Goal: Task Accomplishment & Management: Use online tool/utility

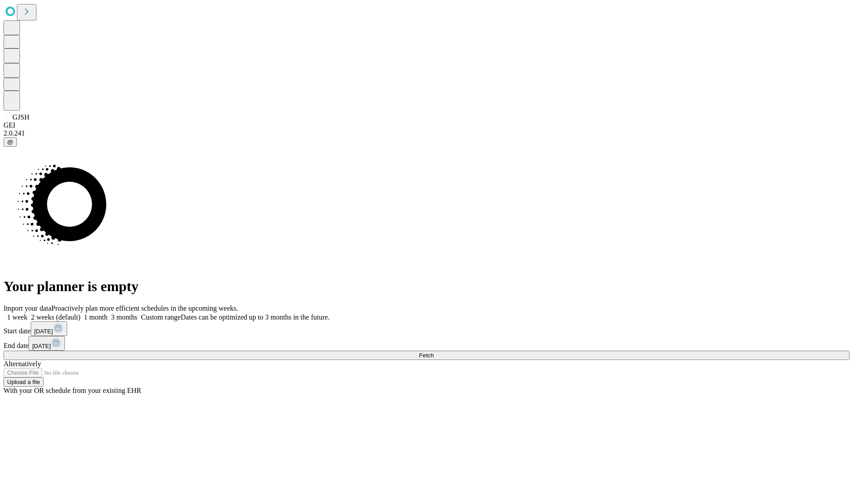
click at [80, 313] on label "2 weeks (default)" at bounding box center [54, 317] width 53 height 8
click at [433, 352] on span "Fetch" at bounding box center [426, 355] width 15 height 7
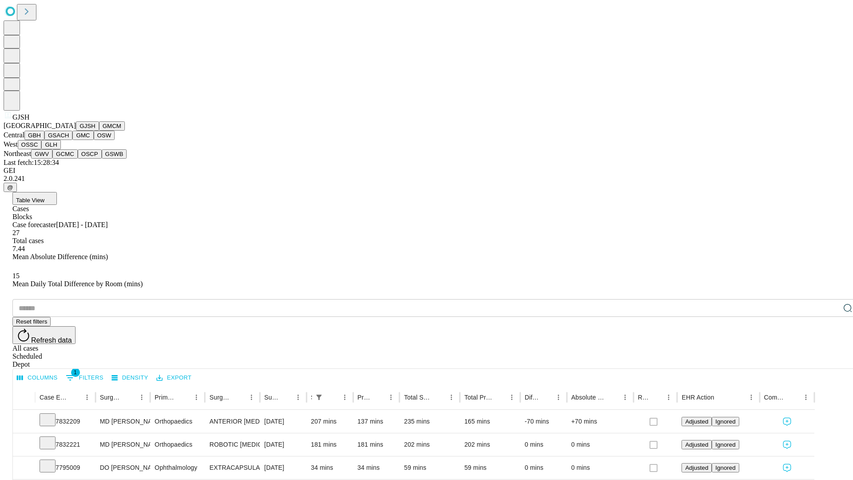
click at [99, 131] on button "GMCM" at bounding box center [112, 125] width 26 height 9
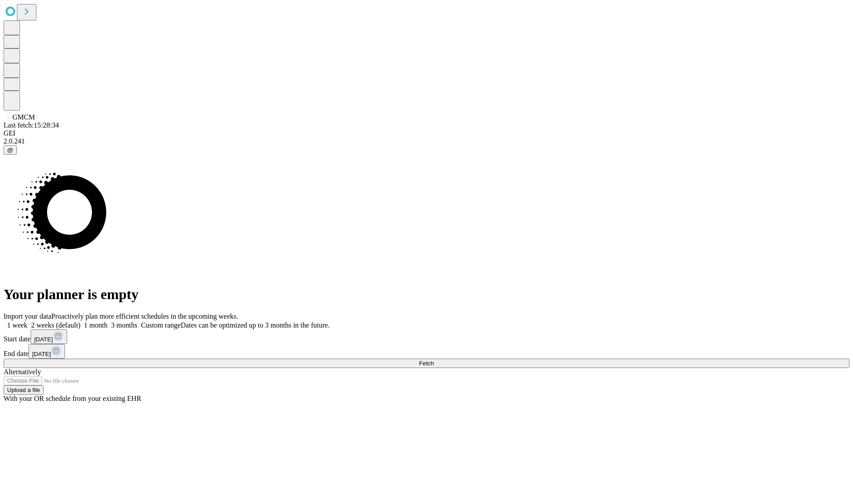
click at [80, 321] on label "2 weeks (default)" at bounding box center [54, 325] width 53 height 8
click at [433, 360] on span "Fetch" at bounding box center [426, 363] width 15 height 7
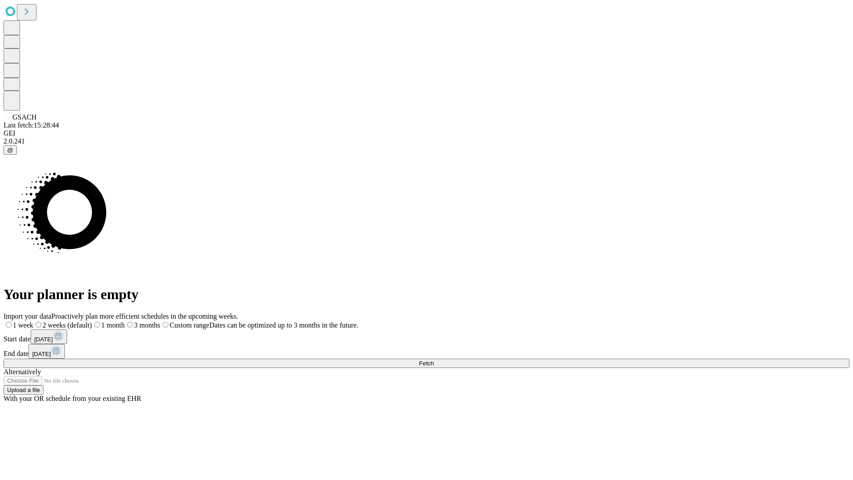
click at [92, 321] on label "2 weeks (default)" at bounding box center [62, 325] width 59 height 8
click at [433, 360] on span "Fetch" at bounding box center [426, 363] width 15 height 7
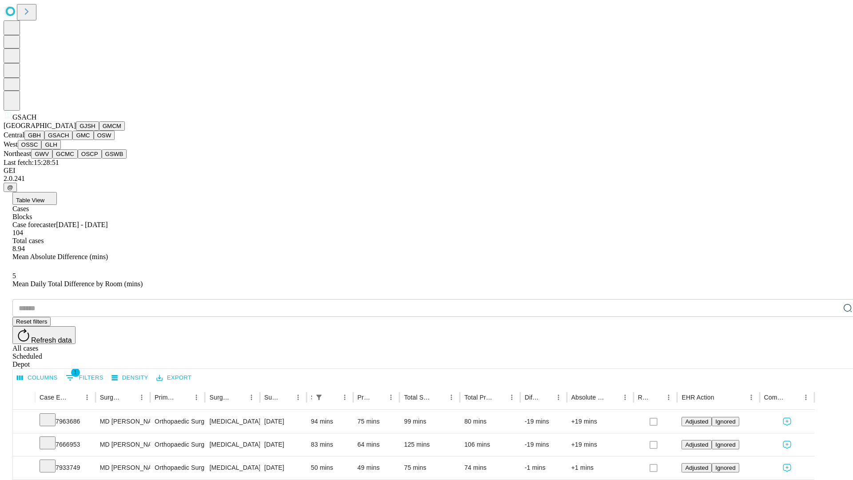
click at [72, 140] on button "GMC" at bounding box center [82, 135] width 21 height 9
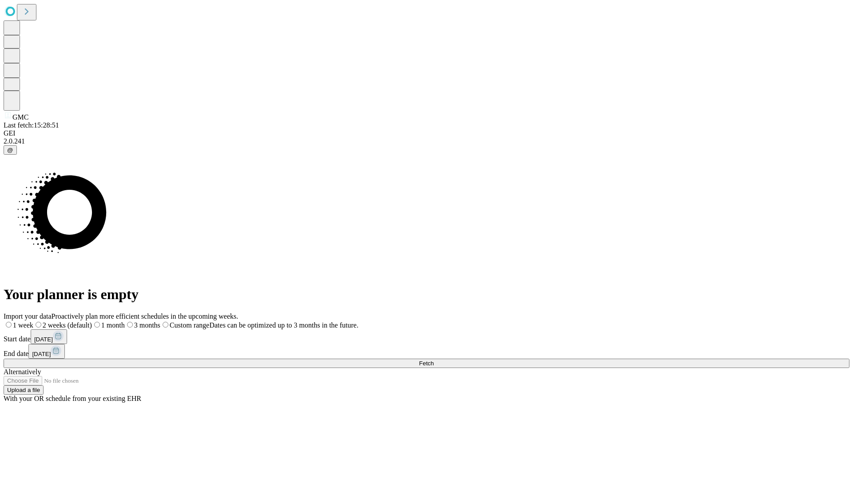
click at [92, 321] on label "2 weeks (default)" at bounding box center [62, 325] width 59 height 8
click at [433, 360] on span "Fetch" at bounding box center [426, 363] width 15 height 7
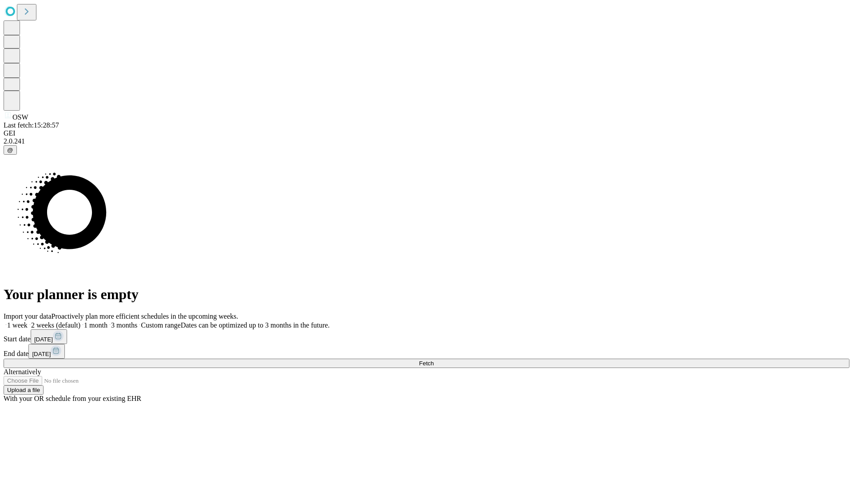
click at [80, 321] on label "2 weeks (default)" at bounding box center [54, 325] width 53 height 8
click at [433, 360] on span "Fetch" at bounding box center [426, 363] width 15 height 7
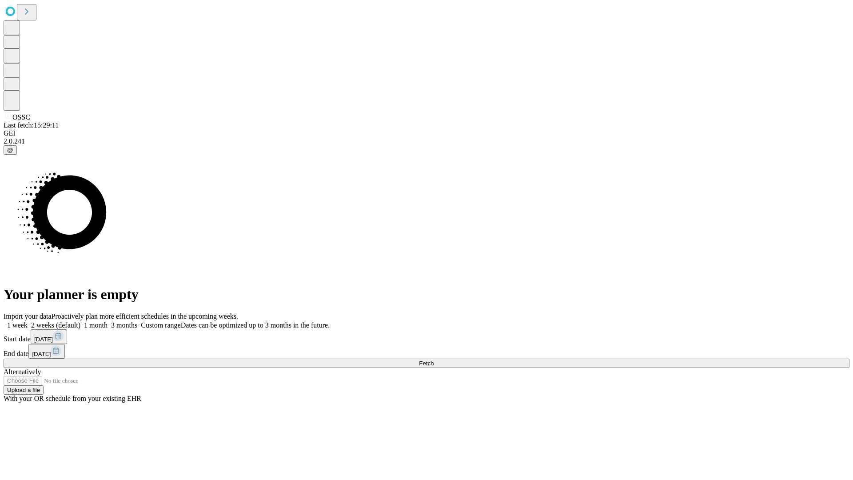
click at [80, 321] on label "2 weeks (default)" at bounding box center [54, 325] width 53 height 8
click at [433, 360] on span "Fetch" at bounding box center [426, 363] width 15 height 7
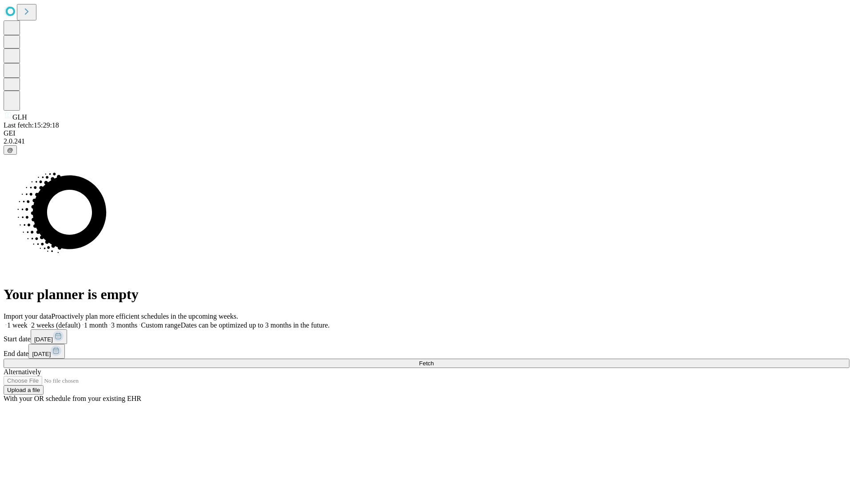
click at [80, 321] on label "2 weeks (default)" at bounding box center [54, 325] width 53 height 8
click at [433, 360] on span "Fetch" at bounding box center [426, 363] width 15 height 7
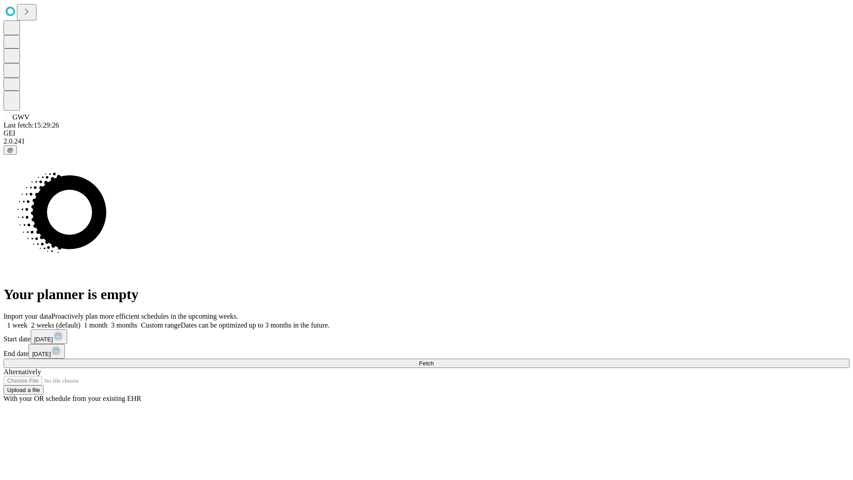
click at [433, 360] on span "Fetch" at bounding box center [426, 363] width 15 height 7
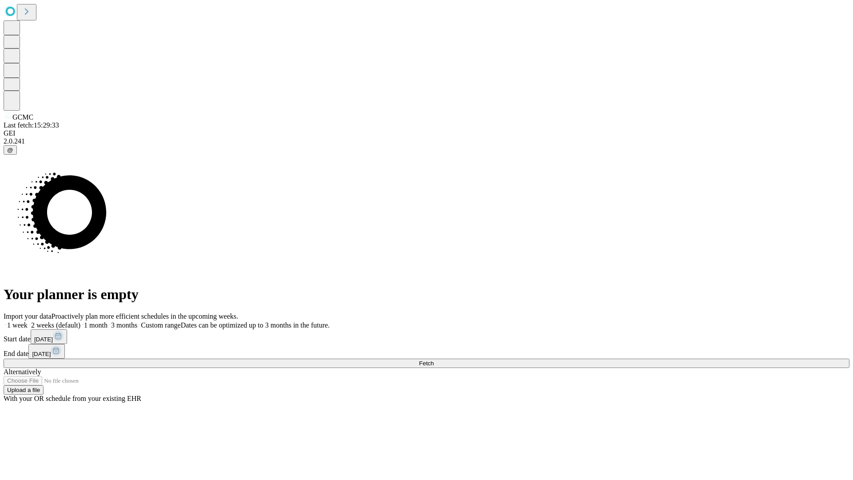
click at [80, 321] on label "2 weeks (default)" at bounding box center [54, 325] width 53 height 8
click at [433, 360] on span "Fetch" at bounding box center [426, 363] width 15 height 7
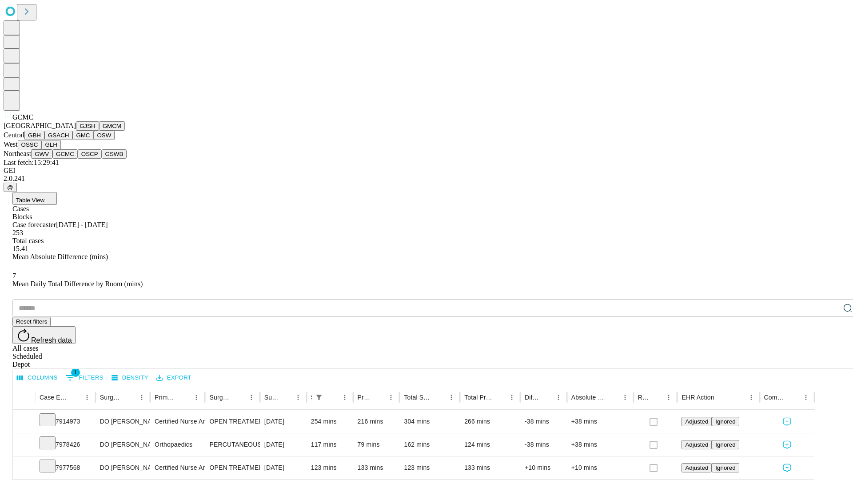
click at [78, 159] on button "OSCP" at bounding box center [90, 153] width 24 height 9
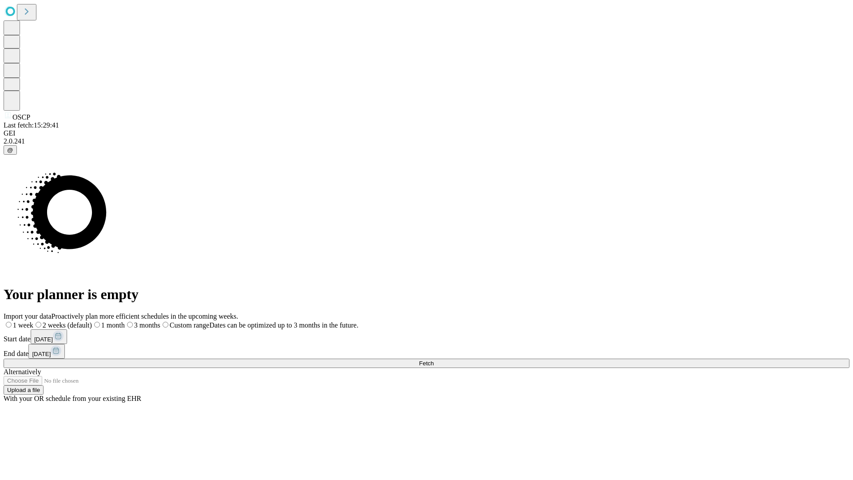
click at [433, 360] on span "Fetch" at bounding box center [426, 363] width 15 height 7
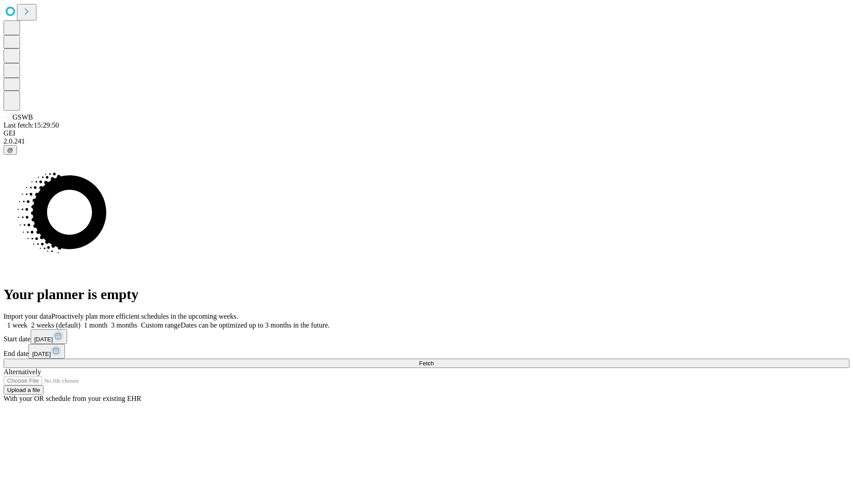
click at [433, 360] on span "Fetch" at bounding box center [426, 363] width 15 height 7
